Goal: Task Accomplishment & Management: Use online tool/utility

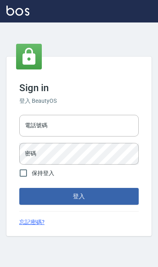
click at [36, 127] on div "電話號碼 電話號碼" at bounding box center [78, 126] width 119 height 22
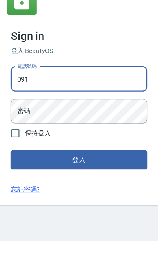
type input "0910967130"
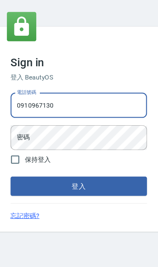
click at [24, 143] on div "密碼 密碼" at bounding box center [78, 154] width 119 height 22
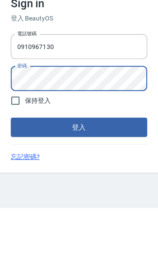
click at [23, 188] on button "登入" at bounding box center [78, 196] width 119 height 17
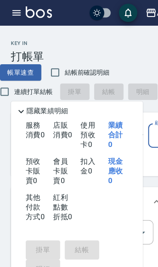
click at [15, 10] on icon "button" at bounding box center [15, 11] width 10 height 10
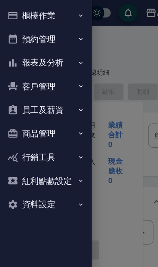
click at [30, 114] on button "商品管理" at bounding box center [40, 117] width 74 height 21
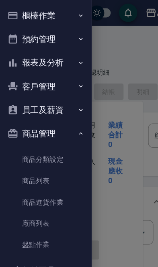
click at [24, 159] on link "商品列表" at bounding box center [40, 158] width 74 height 18
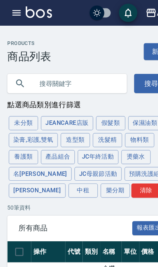
click at [37, 67] on input "text" at bounding box center [67, 73] width 76 height 22
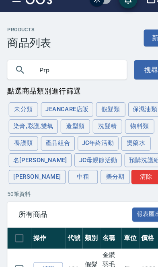
type input "Prp"
click at [120, 65] on button "搜尋" at bounding box center [132, 73] width 30 height 17
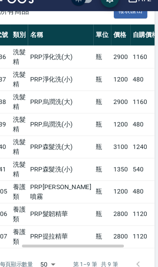
scroll to position [0, 43]
